Goal: Navigation & Orientation: Find specific page/section

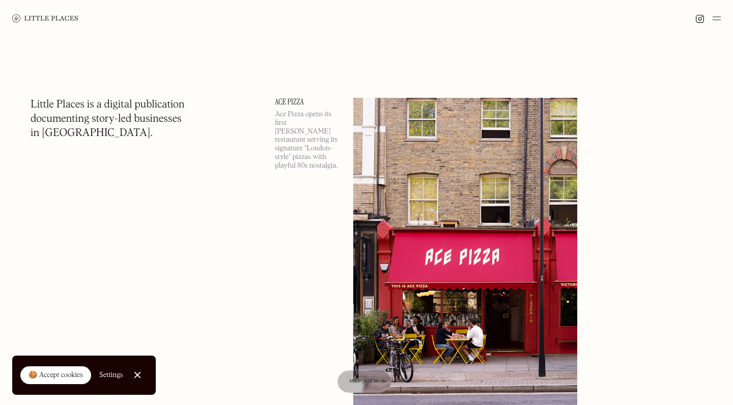
click at [719, 21] on img at bounding box center [717, 18] width 8 height 12
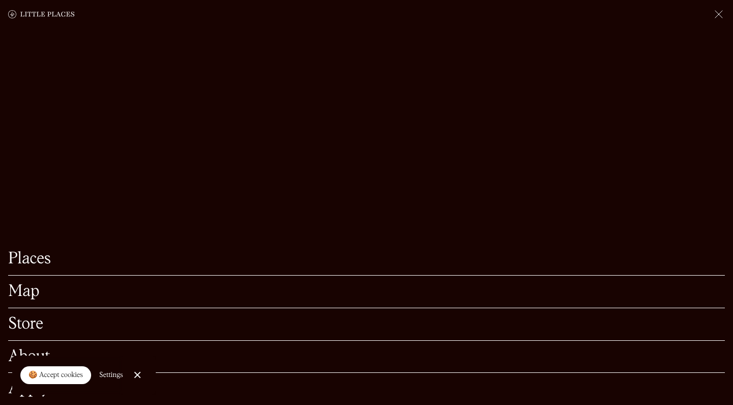
click at [37, 290] on link "Map" at bounding box center [366, 292] width 717 height 16
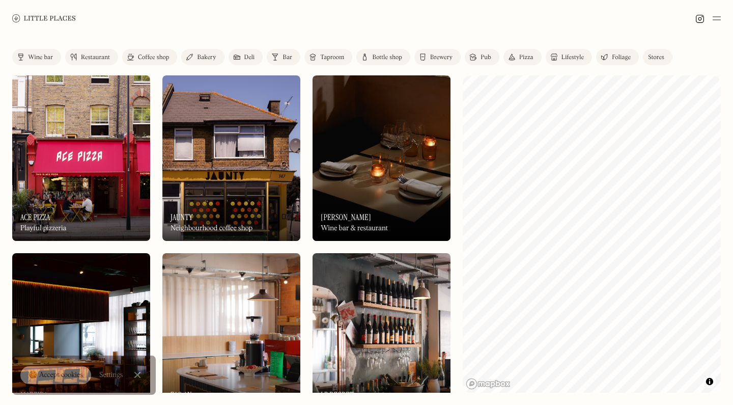
click at [404, 153] on img at bounding box center [382, 157] width 138 height 165
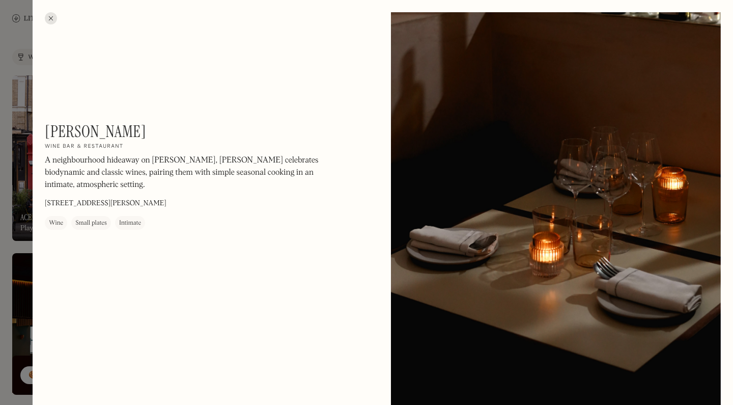
click at [12, 136] on div at bounding box center [366, 202] width 733 height 405
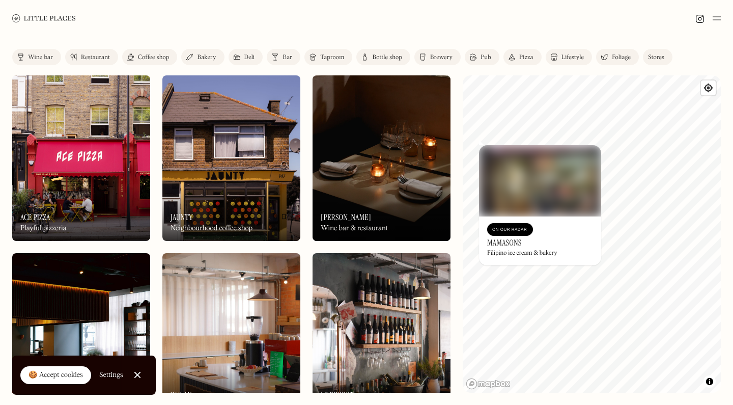
click at [479, 149] on img at bounding box center [540, 180] width 122 height 71
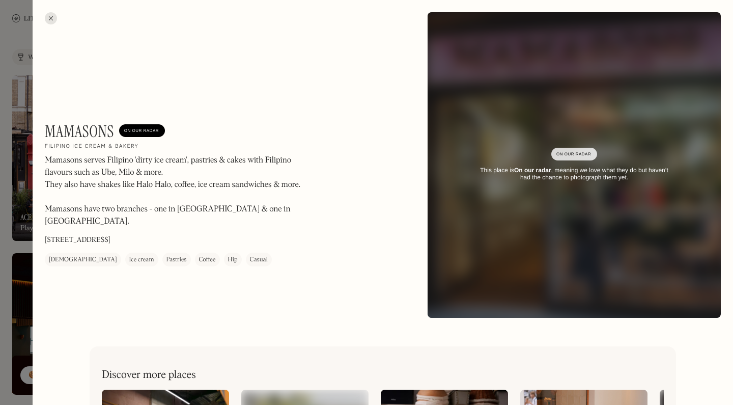
click at [12, 140] on div at bounding box center [366, 202] width 733 height 405
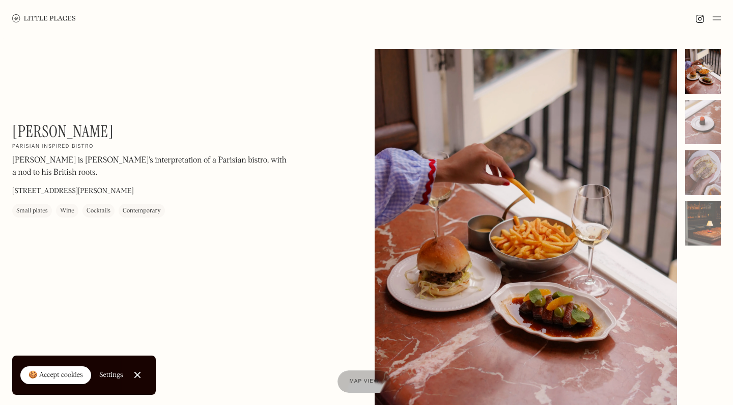
click at [17, 131] on h1 "[PERSON_NAME]" at bounding box center [62, 131] width 101 height 19
click at [17, 131] on h1 "Henri" at bounding box center [62, 131] width 101 height 19
copy h1 "Henri"
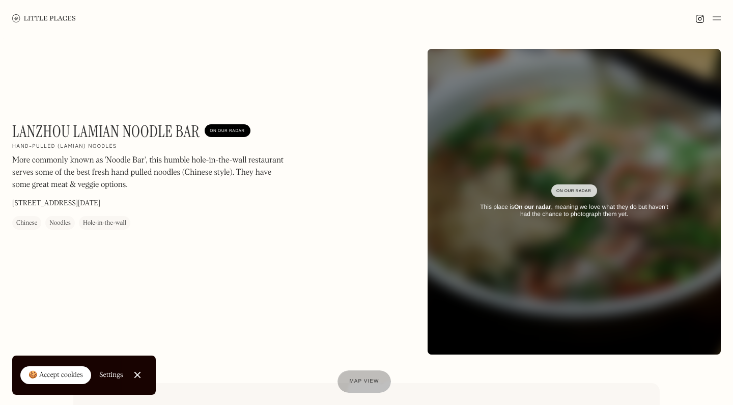
scroll to position [7, 0]
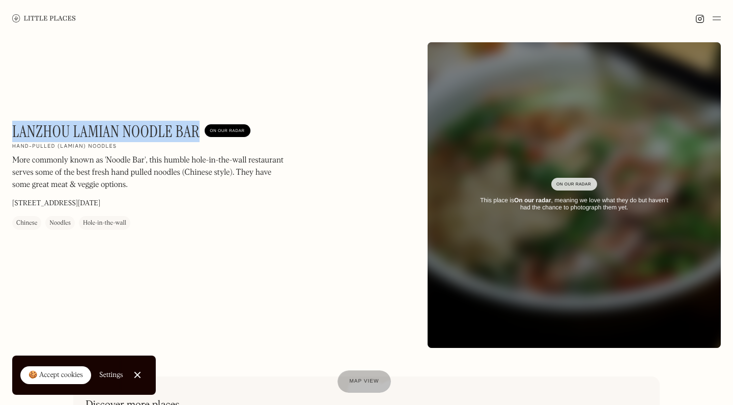
drag, startPoint x: 13, startPoint y: 131, endPoint x: 196, endPoint y: 130, distance: 183.3
click at [197, 130] on h1 "Lanzhou Lamian Noodle Bar" at bounding box center [105, 131] width 187 height 19
copy h1 "Lanzhou Lamian Noodle Bar"
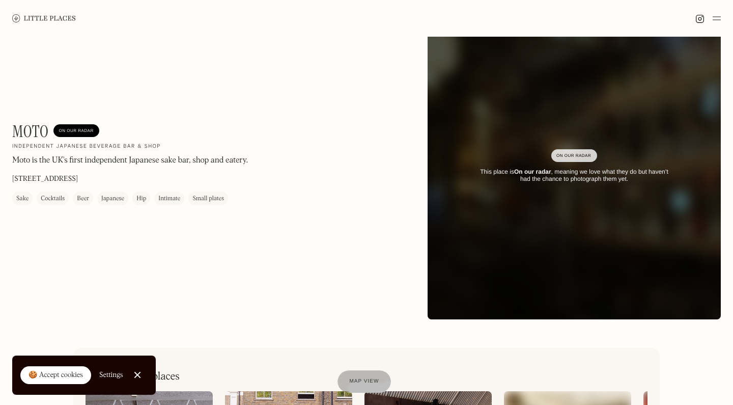
scroll to position [45, 0]
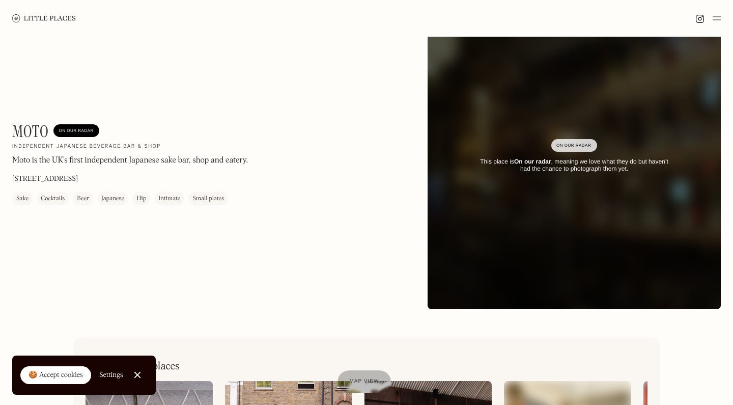
click at [25, 128] on h1 "Moto" at bounding box center [30, 131] width 36 height 19
copy h1 "Moto"
